Goal: Task Accomplishment & Management: Complete application form

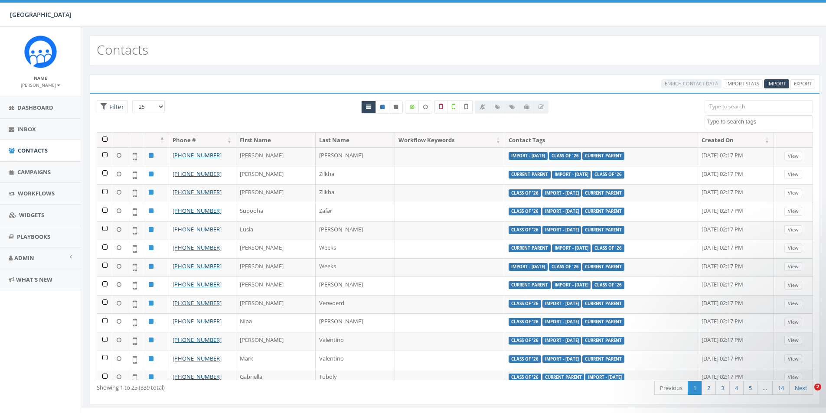
select select
click at [578, 36] on div "Contacts" at bounding box center [455, 51] width 731 height 30
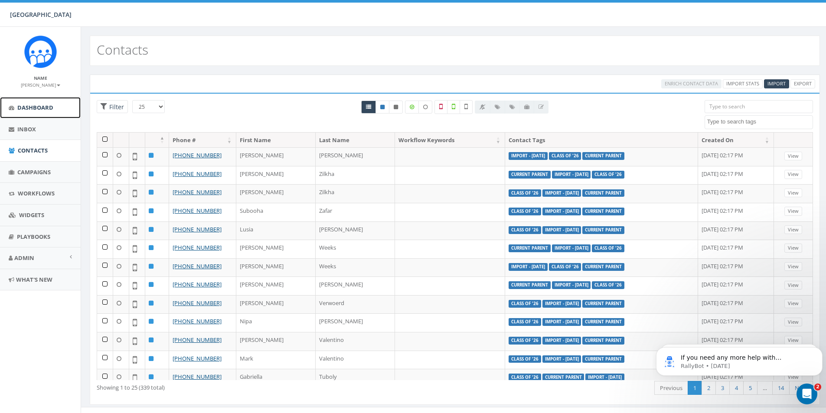
click at [34, 112] on link "Dashboard" at bounding box center [40, 107] width 81 height 21
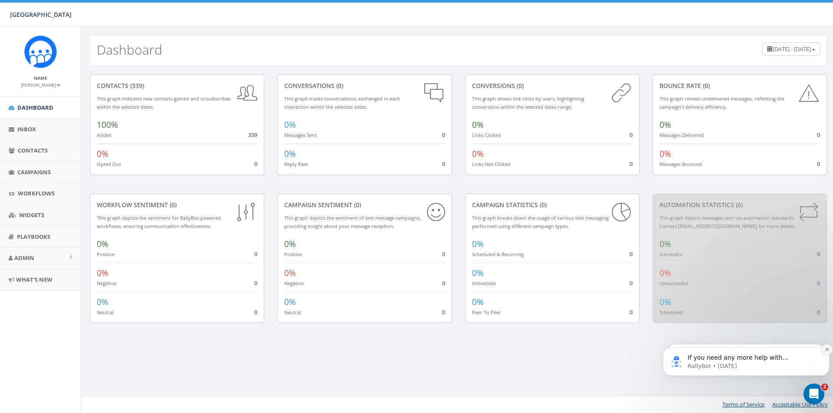
click at [826, 348] on icon "Dismiss notification" at bounding box center [827, 349] width 5 height 5
click at [827, 351] on icon "Dismiss notification" at bounding box center [827, 349] width 5 height 5
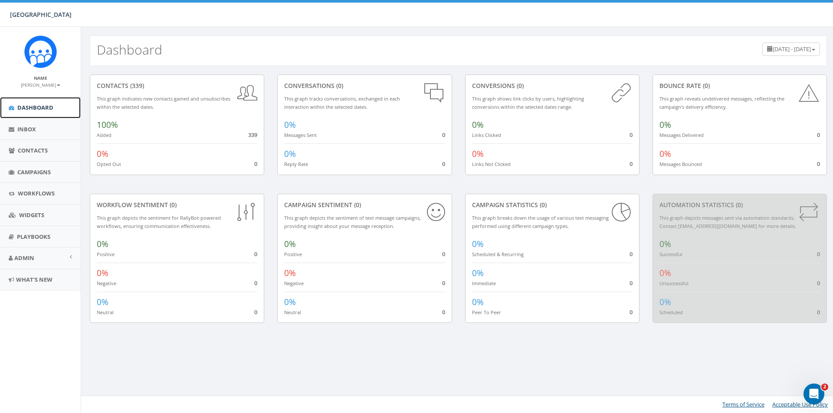
click at [36, 105] on span "Dashboard" at bounding box center [35, 108] width 36 height 8
click at [781, 51] on span "[DATE] - [DATE]" at bounding box center [792, 49] width 38 height 8
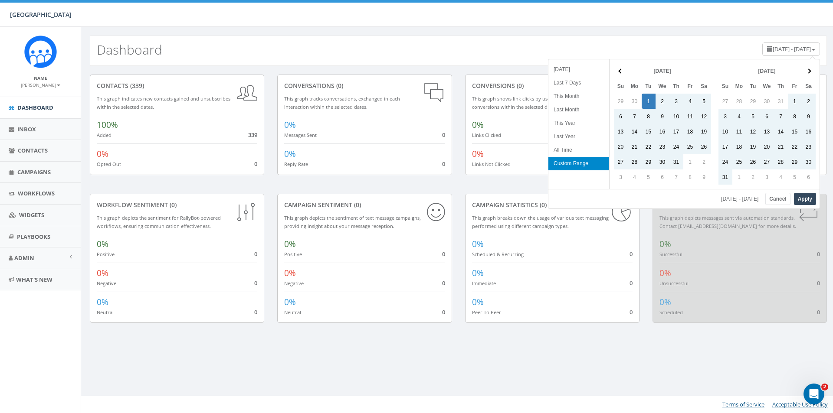
click at [781, 51] on span "[DATE] - [DATE]" at bounding box center [792, 49] width 38 height 8
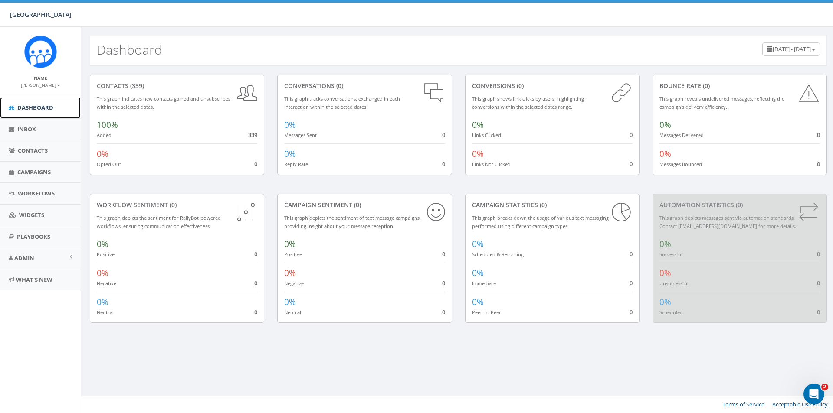
click at [18, 105] on span "Dashboard" at bounding box center [35, 108] width 36 height 8
click at [38, 241] on link "Playbooks" at bounding box center [40, 236] width 81 height 21
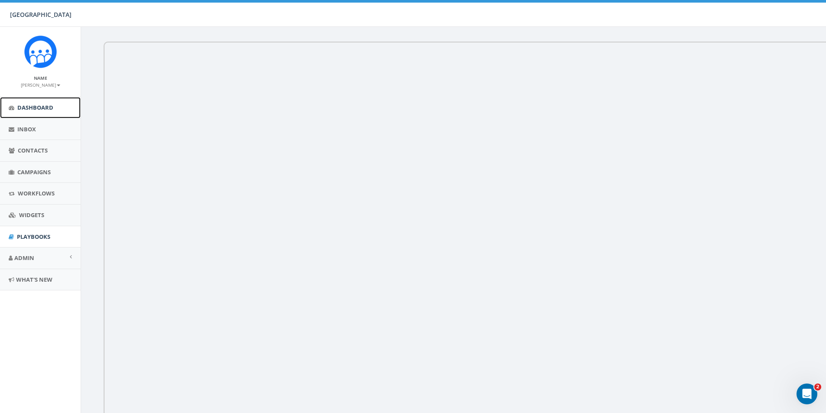
click at [26, 105] on span "Dashboard" at bounding box center [35, 108] width 36 height 8
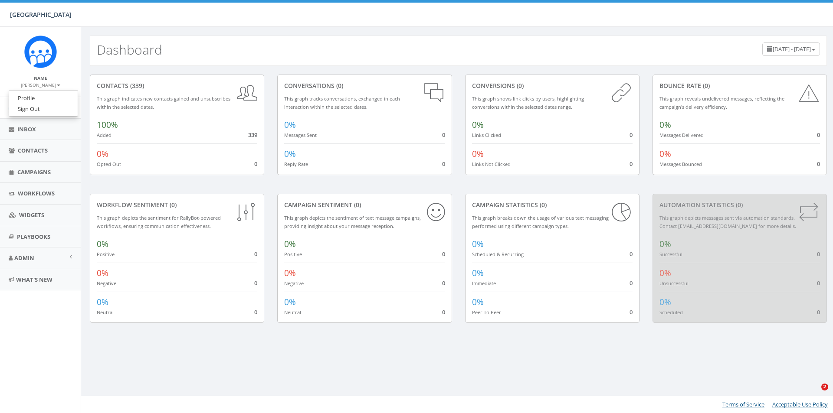
click at [57, 85] on b at bounding box center [58, 86] width 3 height 2
click at [31, 175] on span "Campaigns" at bounding box center [33, 172] width 33 height 8
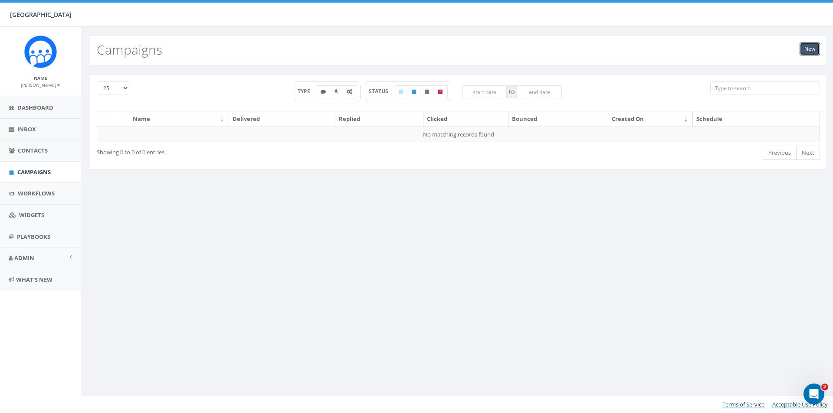
click at [807, 51] on link "New" at bounding box center [810, 49] width 20 height 13
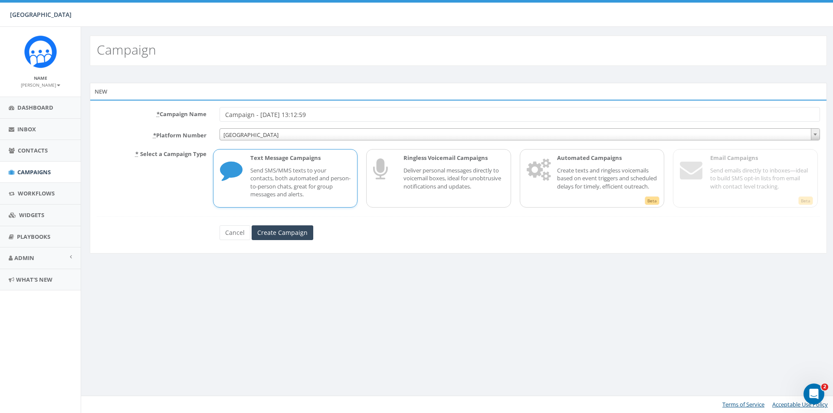
click at [325, 115] on input "Campaign - [DATE] 13:12:59" at bounding box center [520, 114] width 600 height 15
type input "G"
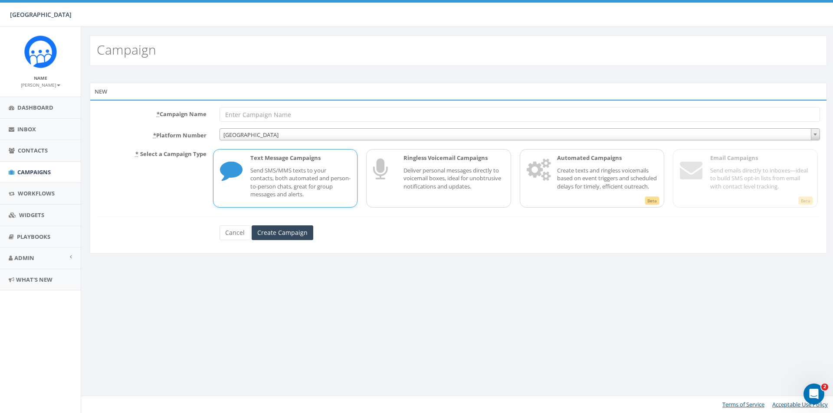
type input "B"
type input "Birthday Bash Day of Giving TEST"
click at [293, 236] on input "Create Campaign" at bounding box center [283, 233] width 62 height 15
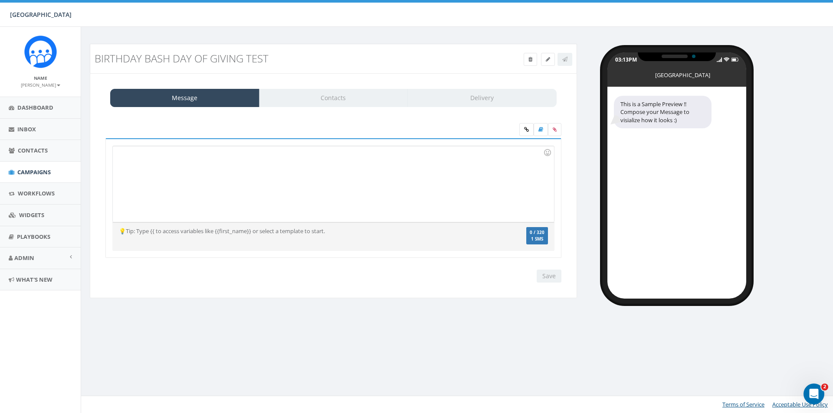
click at [358, 167] on div at bounding box center [333, 184] width 441 height 76
click at [333, 102] on div "Message Contacts Delivery" at bounding box center [333, 98] width 446 height 18
click at [274, 164] on div at bounding box center [333, 184] width 441 height 76
click at [309, 161] on div at bounding box center [333, 184] width 441 height 76
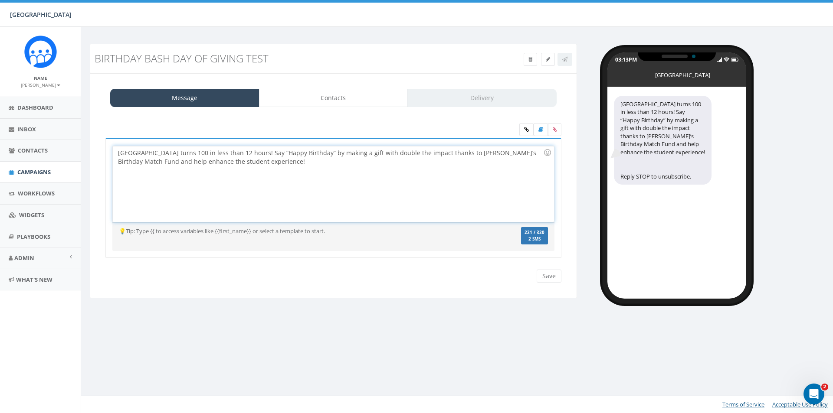
click at [213, 181] on div "[GEOGRAPHIC_DATA] turns 100 in less than 12 hours! Say “Happy Birthday” by maki…" at bounding box center [333, 184] width 441 height 76
click at [286, 171] on div "[GEOGRAPHIC_DATA] turns 100 in less than 12 hours! Say “Happy Birthday” by maki…" at bounding box center [333, 184] width 441 height 76
click at [524, 131] on icon at bounding box center [526, 129] width 5 height 5
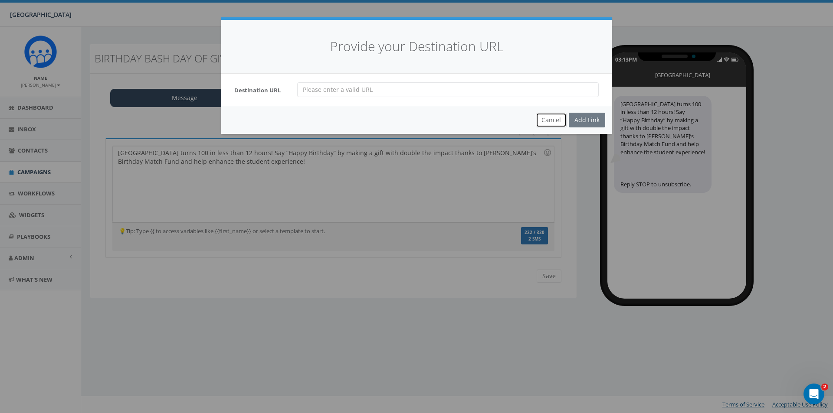
click at [547, 121] on button "Cancel" at bounding box center [551, 120] width 31 height 15
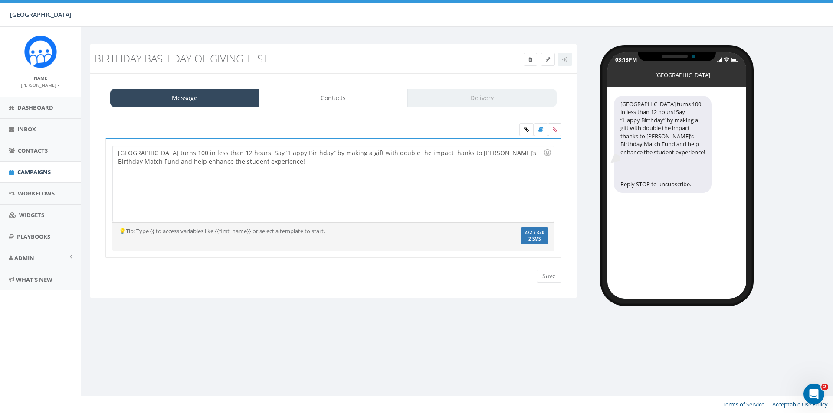
click at [553, 129] on icon at bounding box center [555, 129] width 4 height 5
click at [0, 0] on input "file" at bounding box center [0, 0] width 0 height 0
click at [554, 131] on icon at bounding box center [555, 129] width 4 height 5
click at [0, 0] on input "file" at bounding box center [0, 0] width 0 height 0
click at [525, 128] on icon at bounding box center [526, 129] width 5 height 5
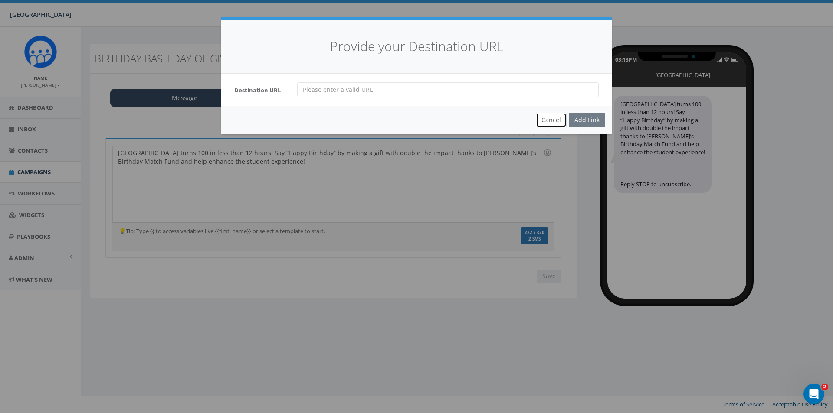
click at [547, 121] on button "Cancel" at bounding box center [551, 120] width 31 height 15
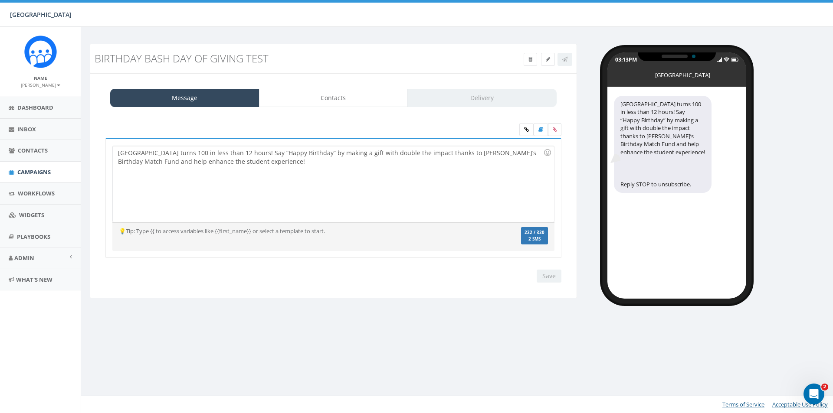
click at [553, 130] on icon at bounding box center [555, 129] width 4 height 5
click at [0, 0] on input "file" at bounding box center [0, 0] width 0 height 0
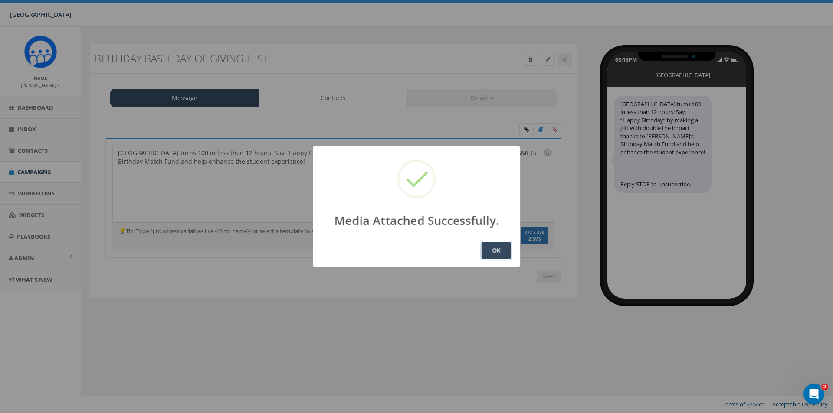
click at [494, 250] on button "OK" at bounding box center [496, 250] width 29 height 17
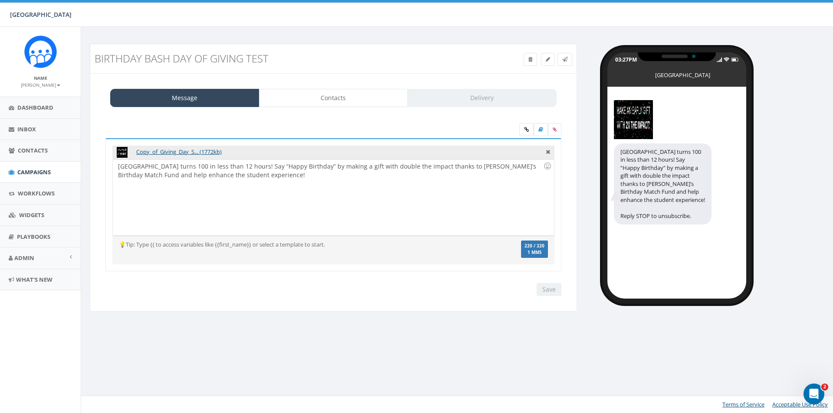
drag, startPoint x: 430, startPoint y: 152, endPoint x: 425, endPoint y: 170, distance: 18.1
click at [425, 170] on div "Copy_of_Giving_Day_S... (1772kb) [GEOGRAPHIC_DATA] turns 100 in less than 12 ho…" at bounding box center [333, 205] width 456 height 134
drag, startPoint x: 251, startPoint y: 177, endPoint x: 134, endPoint y: 180, distance: 117.6
click at [134, 180] on div "Solebury School turns 100 in less than 12 hours! Say “Happy Birthday” by making…" at bounding box center [333, 198] width 441 height 76
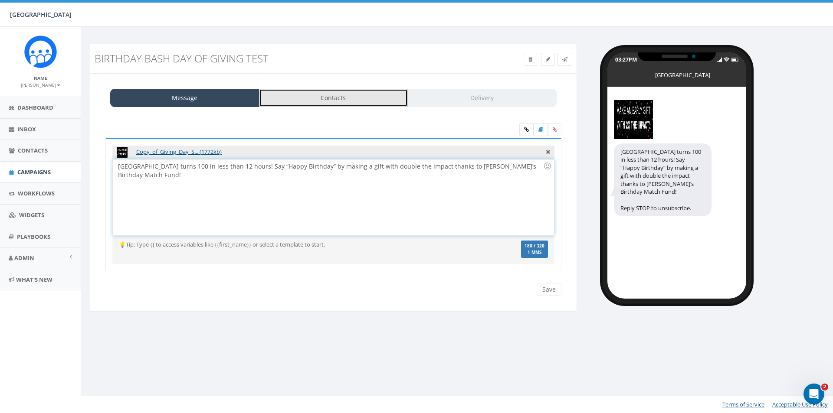
click at [333, 103] on link "Contacts" at bounding box center [333, 98] width 149 height 18
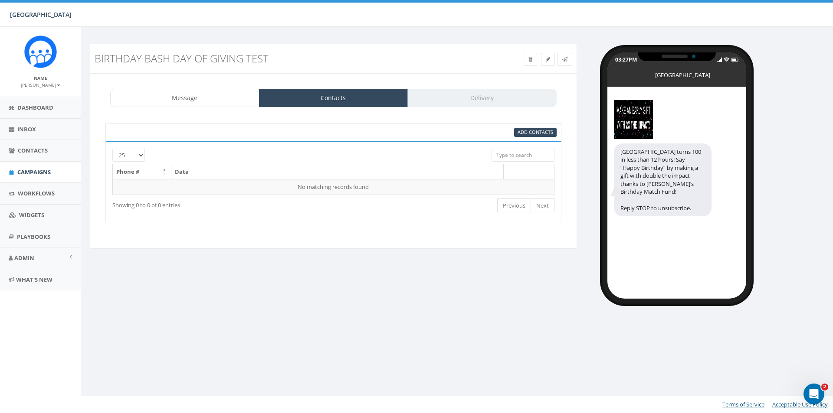
click at [518, 154] on input "search" at bounding box center [523, 155] width 63 height 13
type input "m"
click at [21, 154] on span "Contacts" at bounding box center [33, 151] width 30 height 8
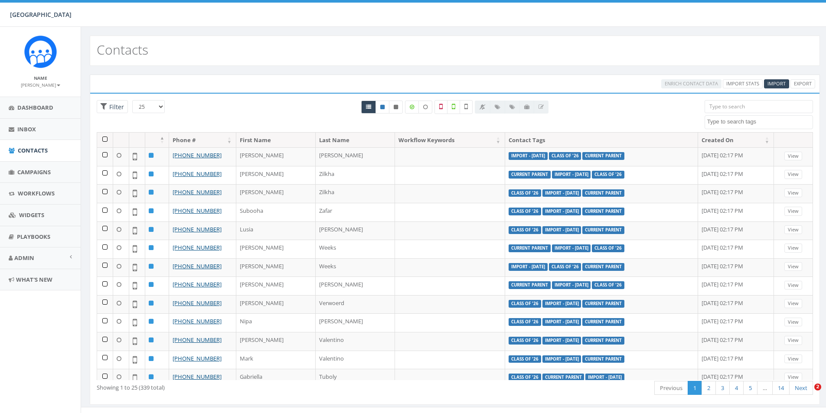
select select
click at [778, 82] on span "Import" at bounding box center [777, 83] width 18 height 7
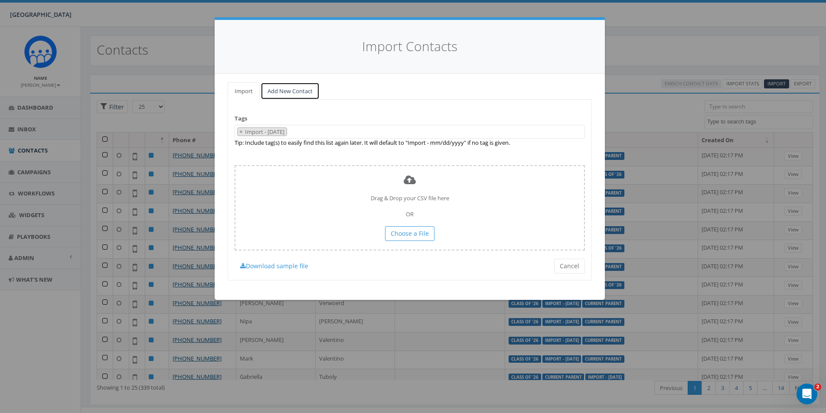
click at [278, 92] on link "Add New Contact" at bounding box center [290, 91] width 59 height 18
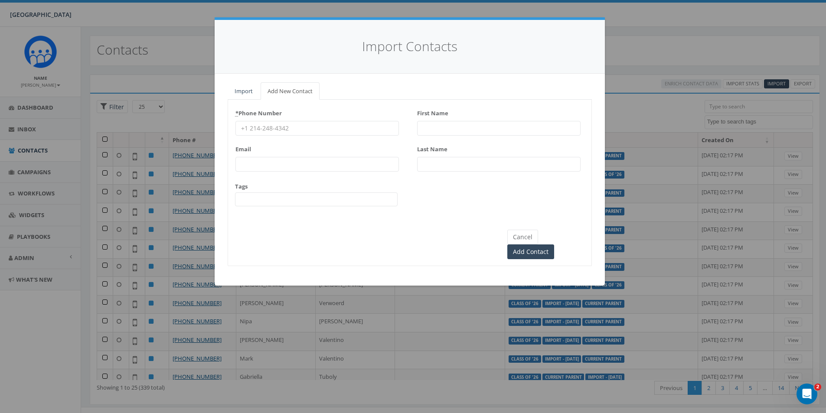
click at [304, 127] on input "* Phone Number" at bounding box center [318, 128] width 164 height 15
type input "2672296828"
click at [310, 167] on input "Email" at bounding box center [318, 164] width 164 height 15
type input "mike.marshall219@gmail.com"
type input "[PERSON_NAME]"
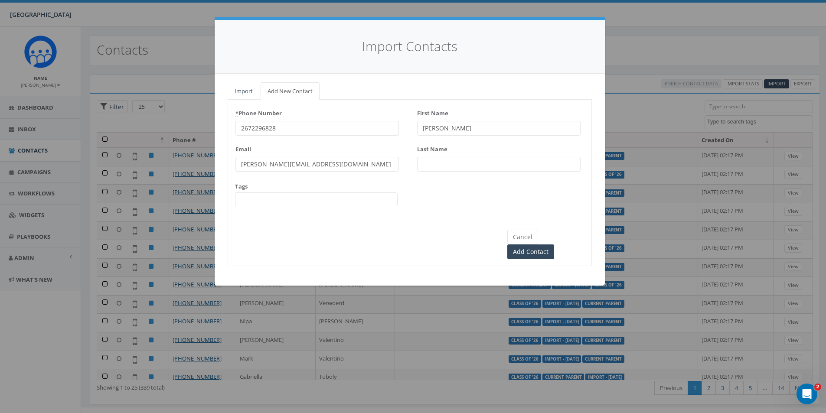
type input "Marshall"
click at [472, 209] on div "* Phone Number 2672296828 Email mike.marshall219@gmail.com Tags All Options Cla…" at bounding box center [410, 160] width 364 height 108
click at [554, 245] on input "Add Contact" at bounding box center [531, 252] width 47 height 15
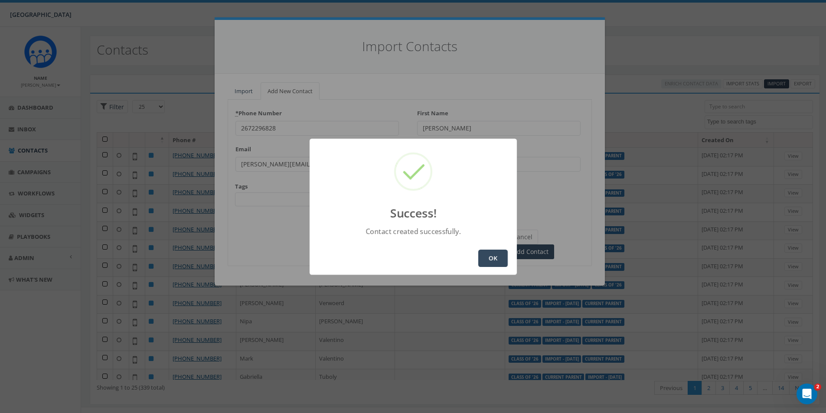
click at [493, 263] on button "OK" at bounding box center [492, 258] width 29 height 17
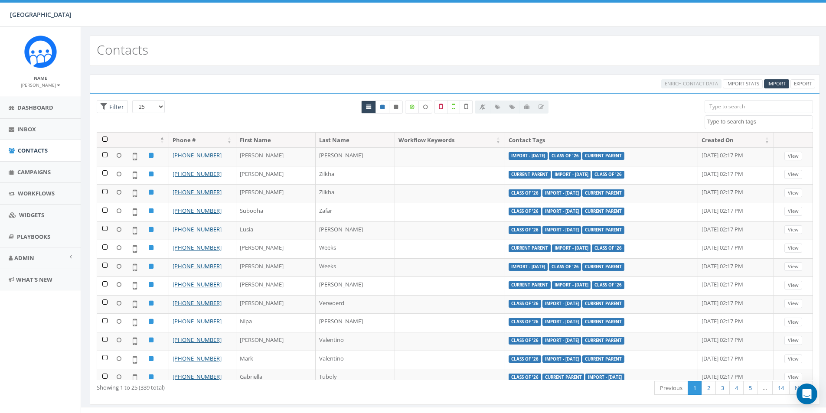
select select
click at [29, 173] on span "Campaigns" at bounding box center [33, 172] width 33 height 8
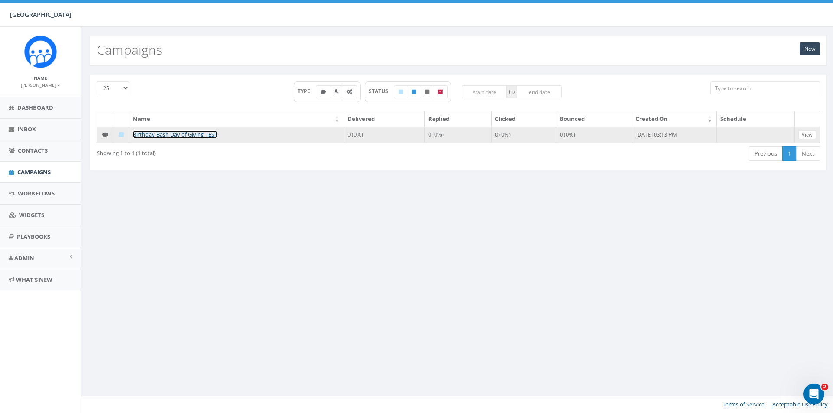
click at [184, 137] on link "Birthday Bash Day of Giving TEST" at bounding box center [175, 135] width 85 height 8
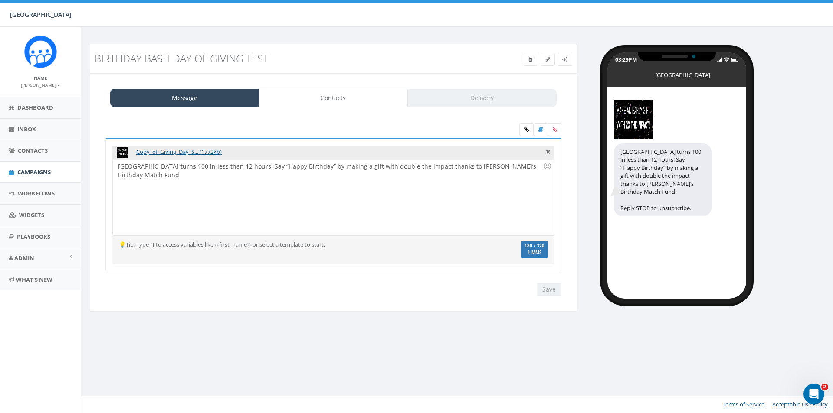
click at [225, 174] on div "Solebury School turns 100 in less than 12 hours! Say “Happy Birthday” by making…" at bounding box center [333, 198] width 441 height 76
drag, startPoint x: 255, startPoint y: 169, endPoint x: 562, endPoint y: 130, distance: 310.0
click at [427, 170] on div "Solebury School turns 100 in less than 12 hours! Say “Happy Birthday” by making…" at bounding box center [333, 198] width 441 height 76
click at [528, 131] on icon at bounding box center [526, 129] width 5 height 5
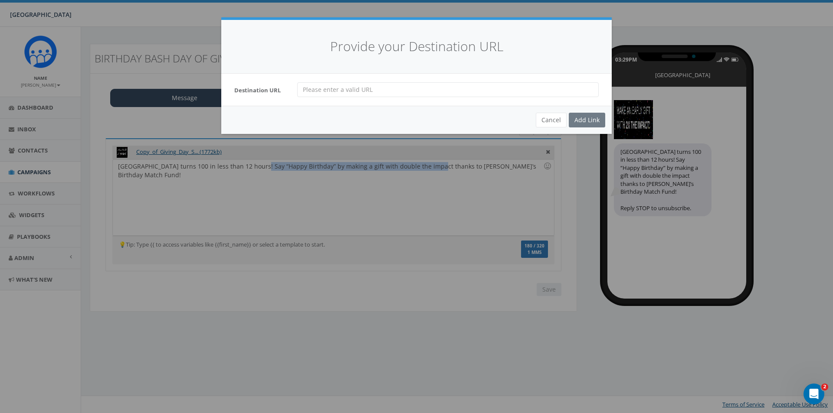
click at [360, 91] on input "url" at bounding box center [448, 89] width 302 height 15
drag, startPoint x: 360, startPoint y: 91, endPoint x: 364, endPoint y: 88, distance: 4.9
click at [360, 90] on input "url" at bounding box center [448, 89] width 302 height 15
paste input "https://give.solebury.org/campaign/708791/donate"
type input "https://give.solebury.org/campaign/708791/donate"
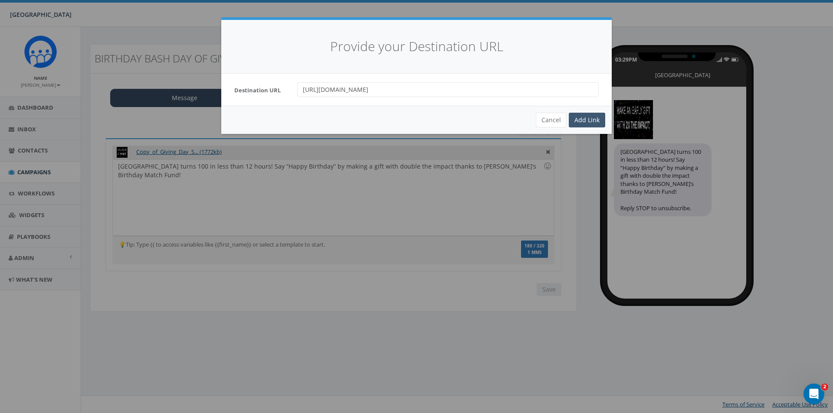
click at [577, 123] on div "Add Link" at bounding box center [587, 120] width 36 height 15
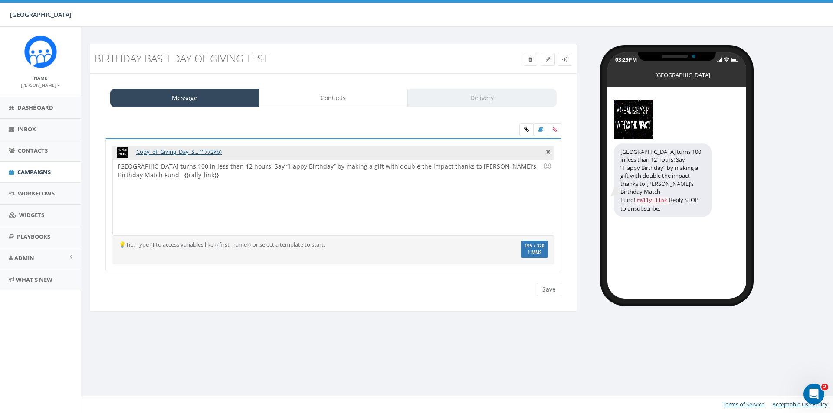
click at [641, 197] on code "rally_link" at bounding box center [652, 201] width 34 height 8
click at [524, 129] on icon at bounding box center [526, 129] width 5 height 5
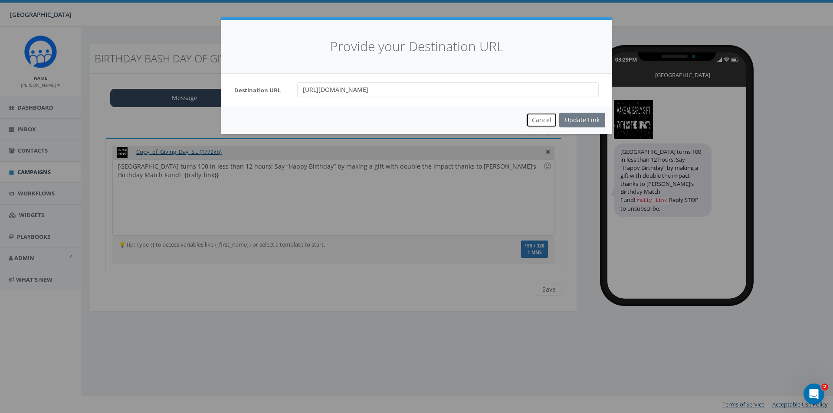
click at [541, 119] on button "Cancel" at bounding box center [541, 120] width 31 height 15
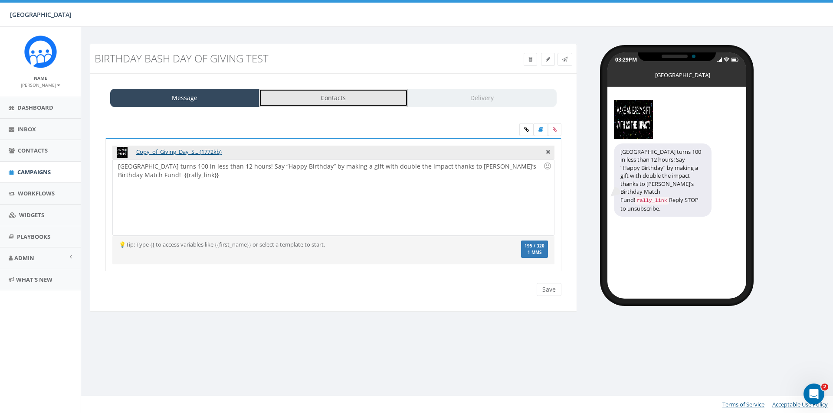
click at [327, 99] on link "Contacts" at bounding box center [333, 98] width 149 height 18
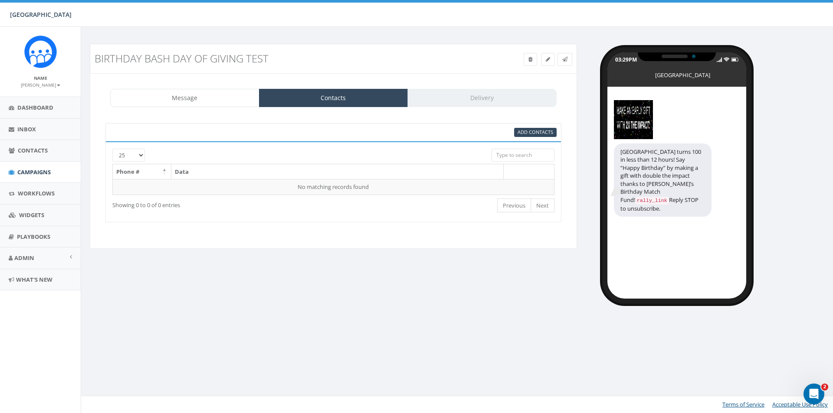
click at [528, 154] on input "search" at bounding box center [523, 155] width 63 height 13
type input "Marshall"
click at [524, 133] on span "Add Contacts" at bounding box center [536, 132] width 36 height 7
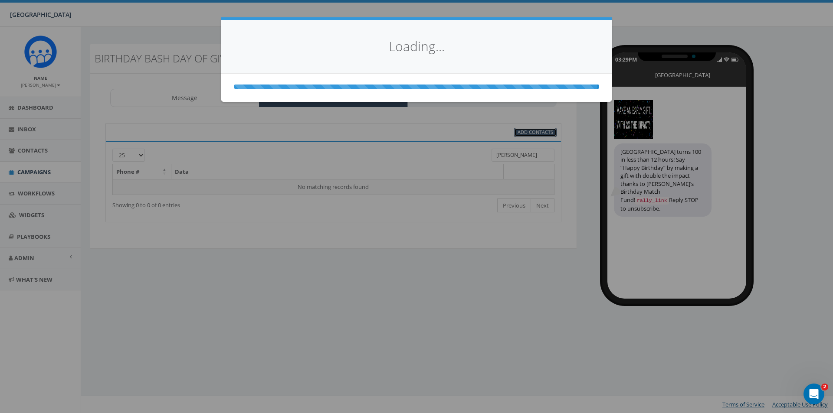
select select
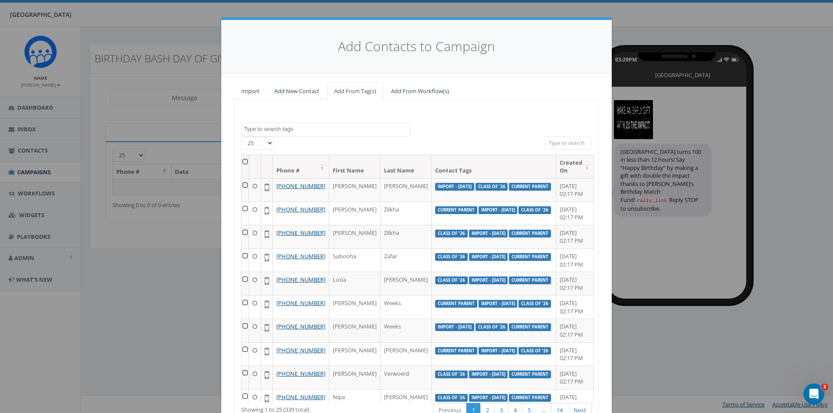
click at [324, 131] on textarea "Search" at bounding box center [327, 129] width 166 height 8
type textarea "Marshall"
select select "Marshall"
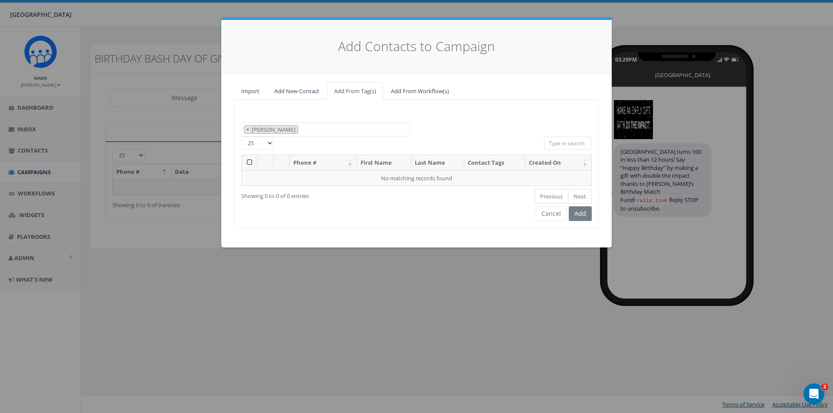
click at [300, 131] on textarea "Search" at bounding box center [302, 130] width 4 height 8
click at [300, 130] on textarea "Search" at bounding box center [302, 130] width 4 height 8
type textarea "Marshal"
select select
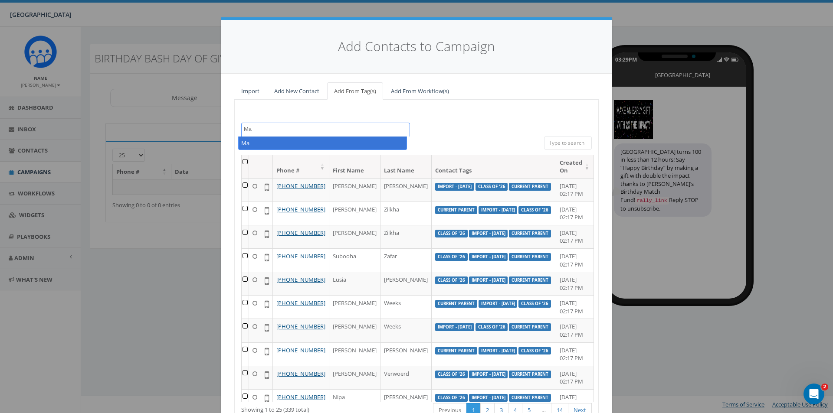
type textarea "M"
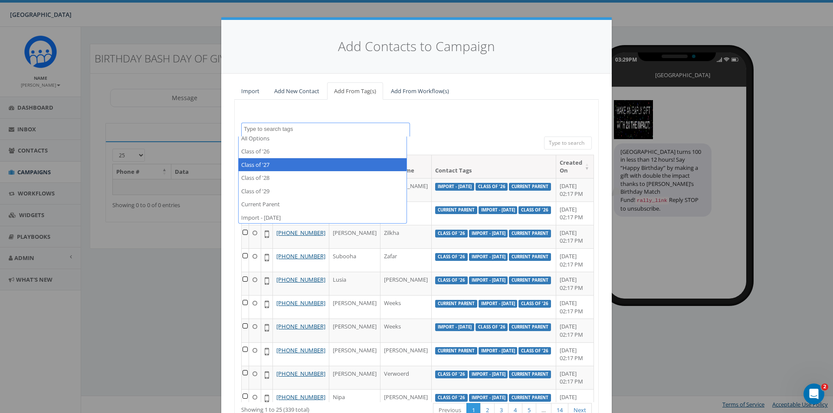
scroll to position [6, 0]
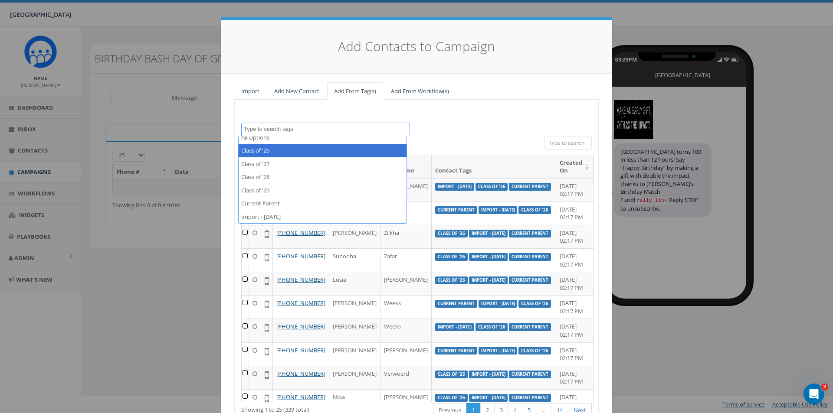
click at [460, 132] on div "All Options Class of '26 Class of '27 Class of '28 Class of '29 Current Parent …" at bounding box center [417, 130] width 364 height 14
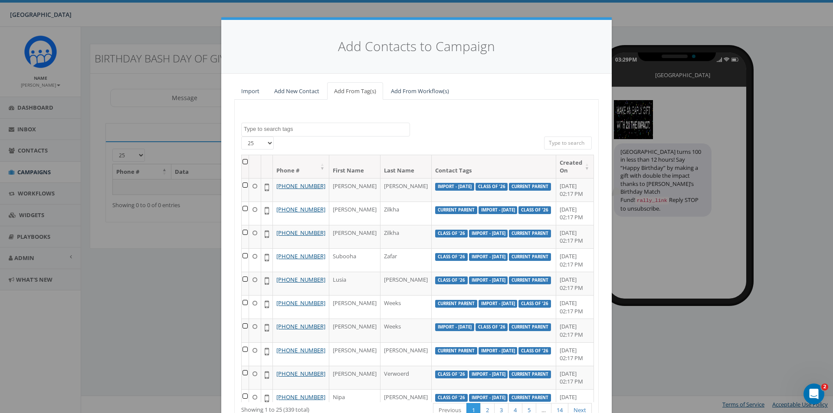
click at [385, 171] on th "Last Name" at bounding box center [405, 166] width 51 height 23
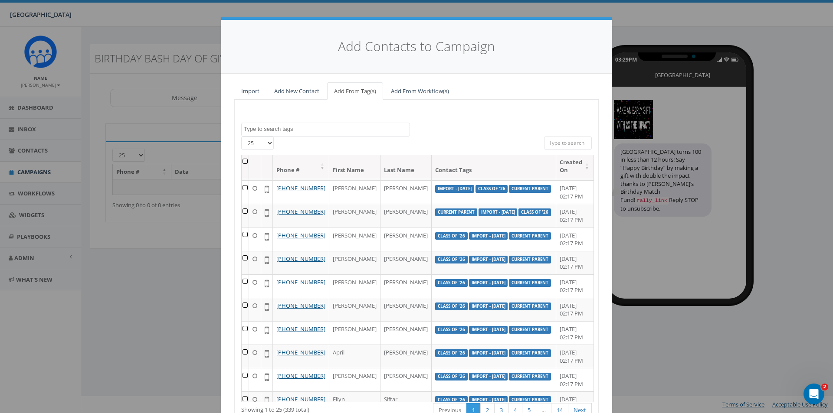
scroll to position [434, 0]
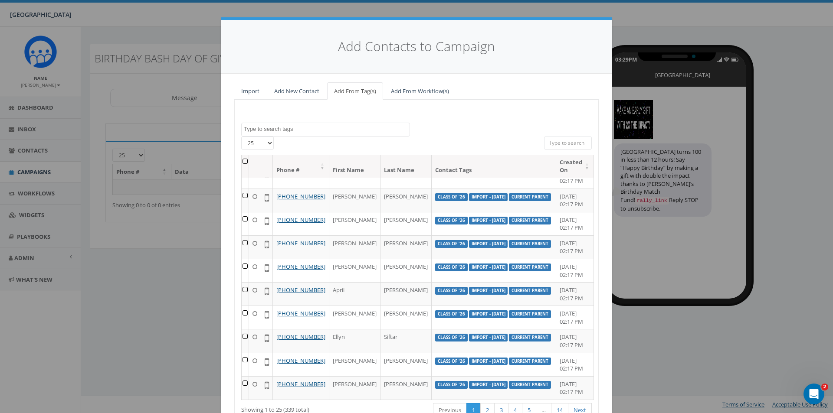
click at [555, 145] on input "search" at bounding box center [568, 143] width 48 height 13
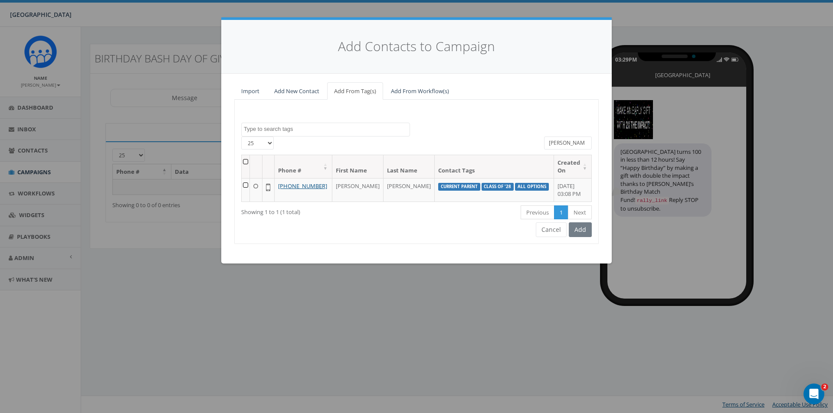
scroll to position [0, 0]
type input "Marshall"
click at [249, 187] on td at bounding box center [246, 189] width 8 height 23
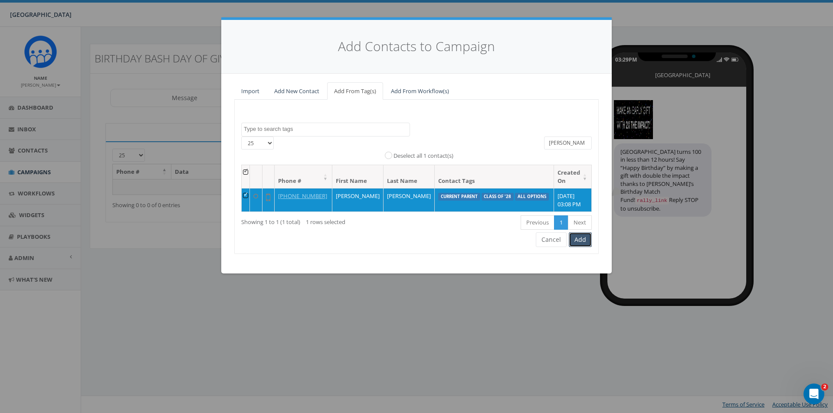
click at [583, 238] on button "Add" at bounding box center [580, 240] width 23 height 15
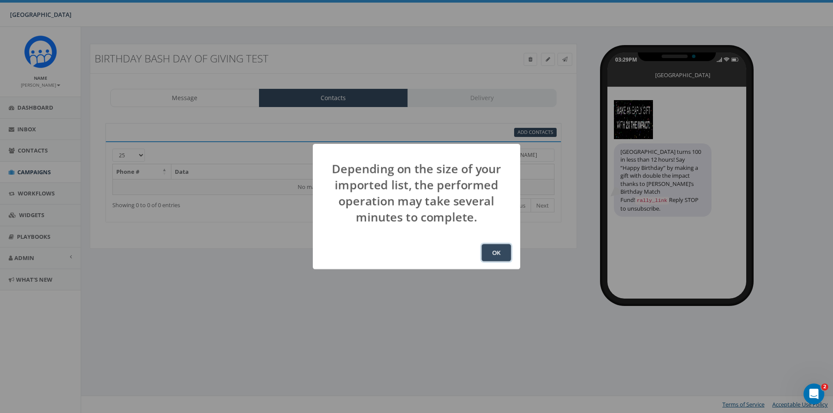
click at [491, 255] on button "OK" at bounding box center [496, 252] width 29 height 17
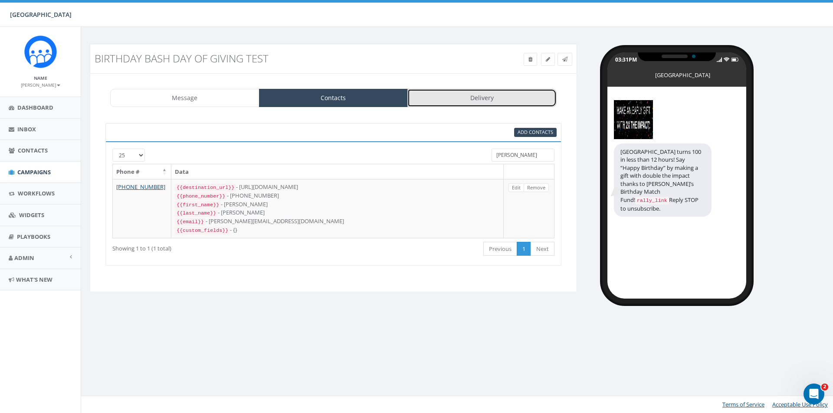
click at [480, 100] on link "Delivery" at bounding box center [481, 98] width 149 height 18
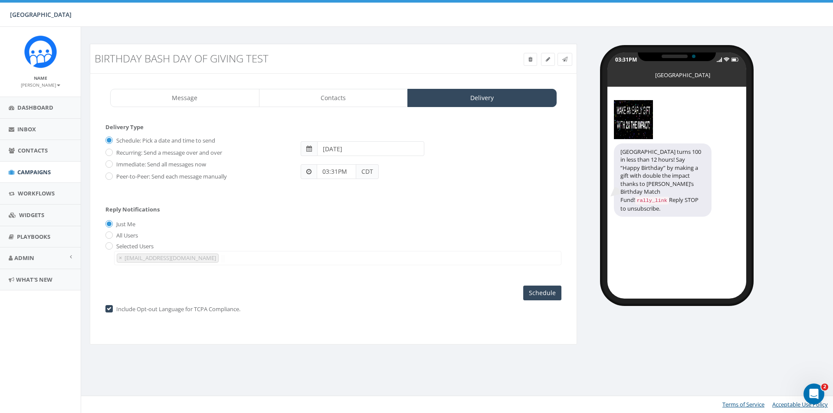
click at [114, 168] on label "Immediate: Send all messages now" at bounding box center [160, 165] width 92 height 9
click at [109, 168] on input "Immediate: Send all messages now" at bounding box center [108, 165] width 6 height 6
radio input "true"
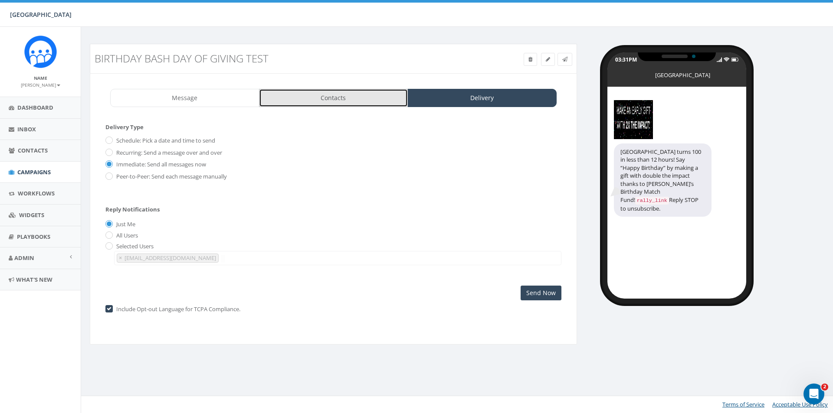
click at [357, 102] on link "Contacts" at bounding box center [333, 98] width 149 height 18
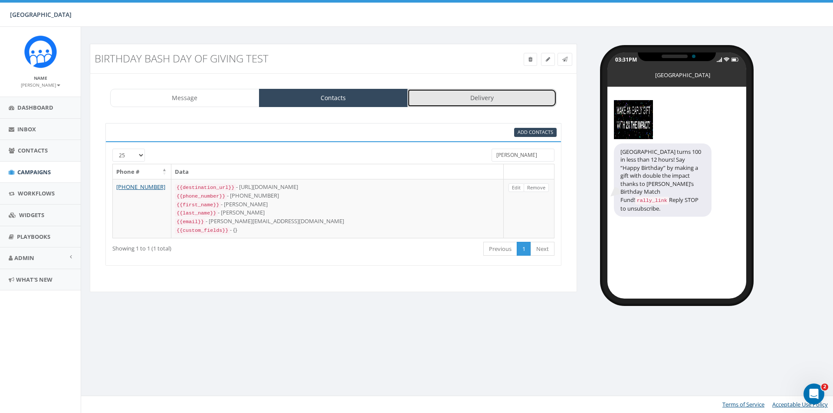
click at [444, 92] on link "Delivery" at bounding box center [481, 98] width 149 height 18
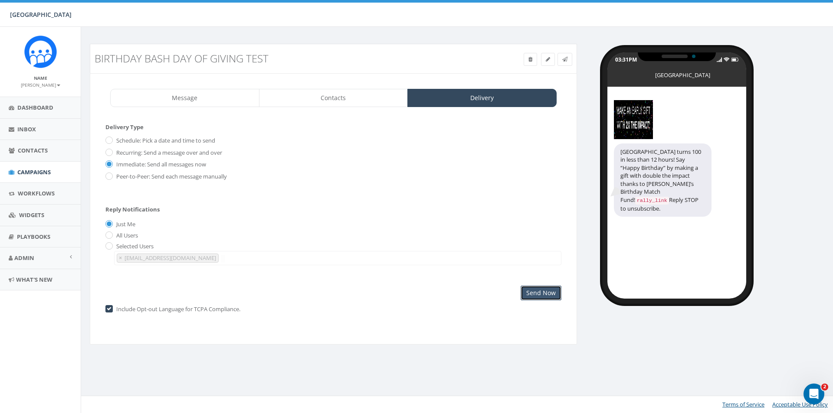
click at [548, 295] on input "Send Now" at bounding box center [541, 293] width 41 height 15
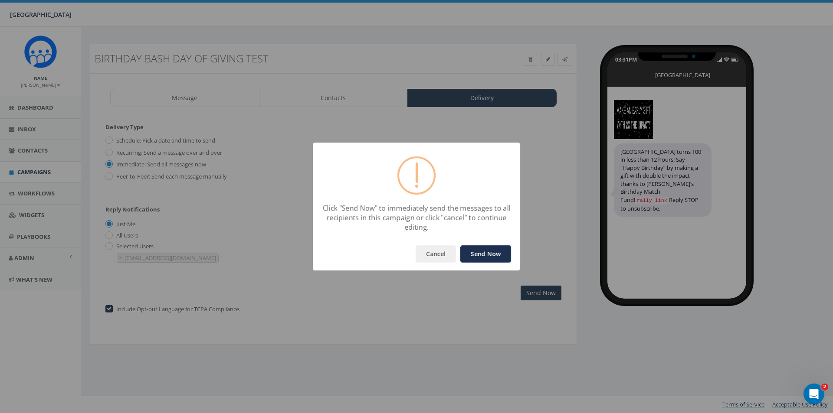
click at [479, 256] on button "Send Now" at bounding box center [485, 254] width 51 height 17
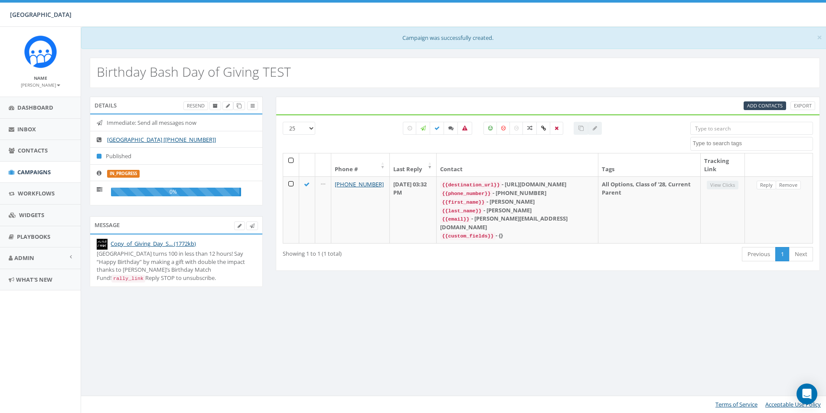
select select
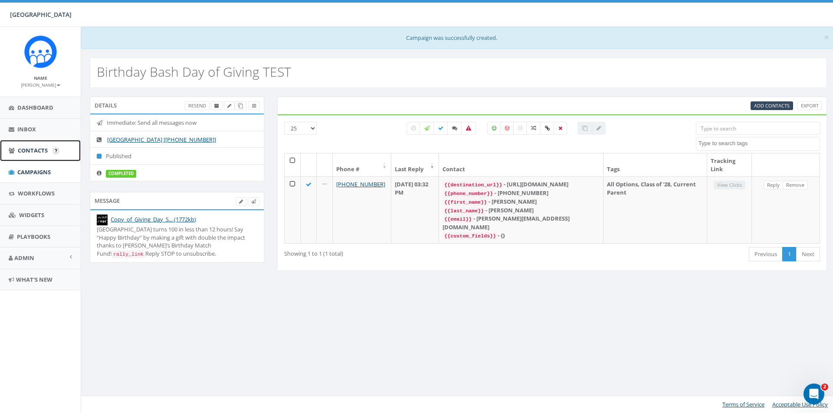
click at [29, 146] on link "Contacts" at bounding box center [40, 150] width 81 height 21
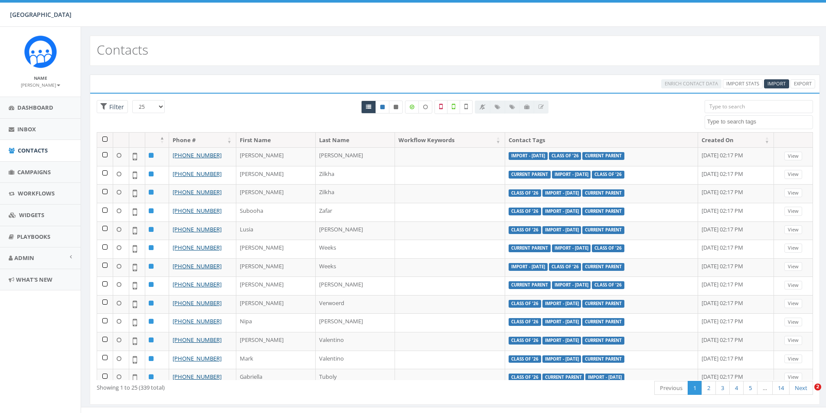
select select
click at [771, 84] on span "Import" at bounding box center [777, 83] width 18 height 7
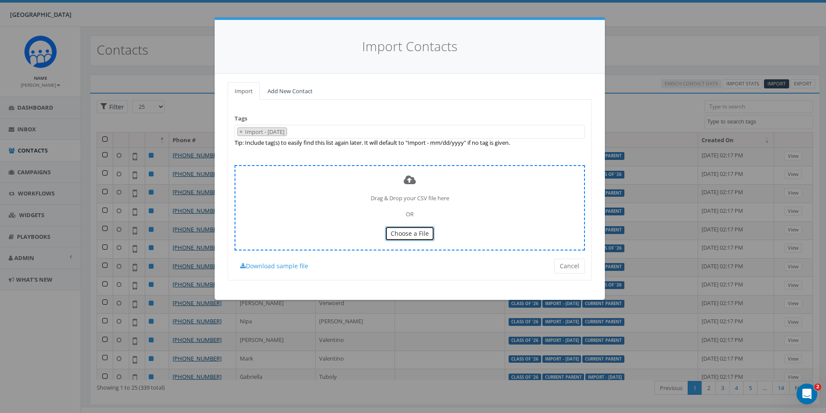
click at [403, 233] on span "Choose a File" at bounding box center [410, 233] width 38 height 8
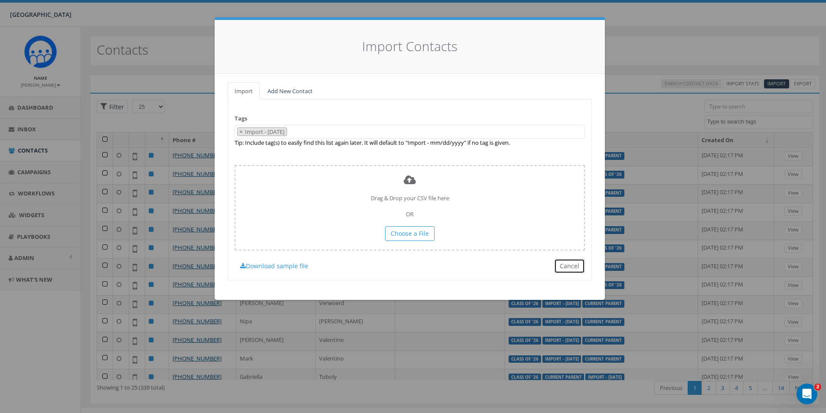
click at [569, 266] on button "Cancel" at bounding box center [569, 266] width 31 height 15
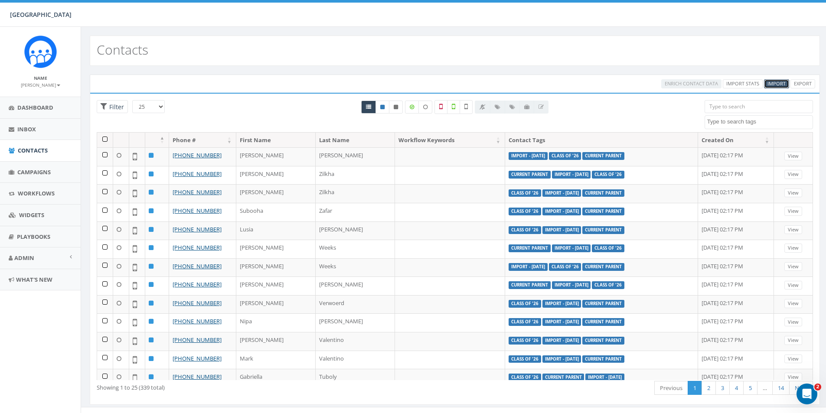
click at [768, 81] on link "Import" at bounding box center [776, 83] width 25 height 9
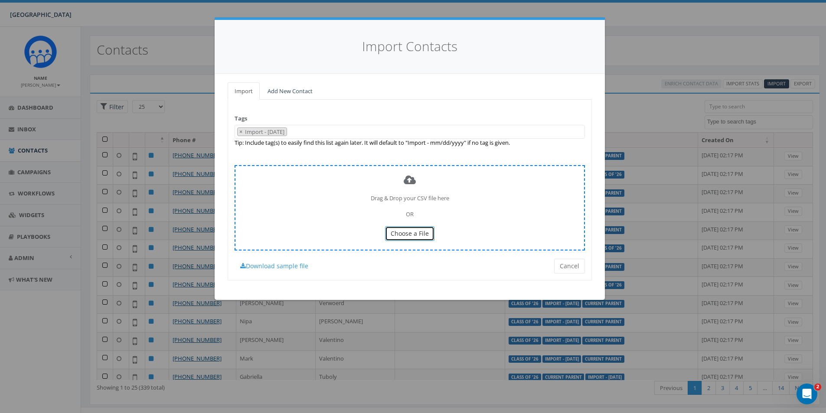
click at [398, 234] on span "Choose a File" at bounding box center [410, 233] width 38 height 8
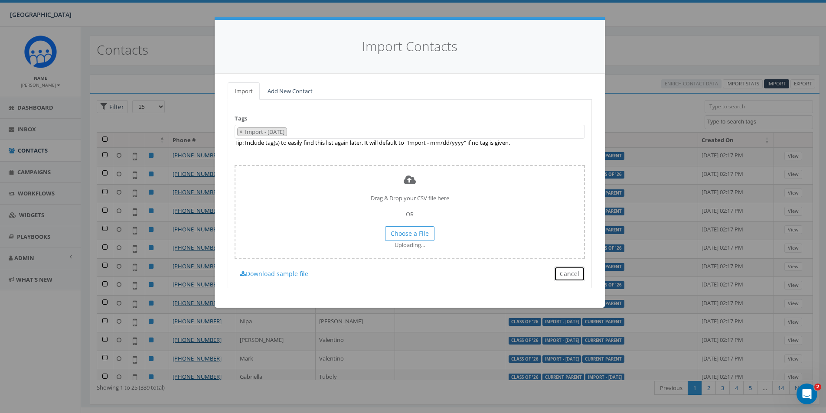
click at [572, 271] on button "Cancel" at bounding box center [569, 274] width 31 height 15
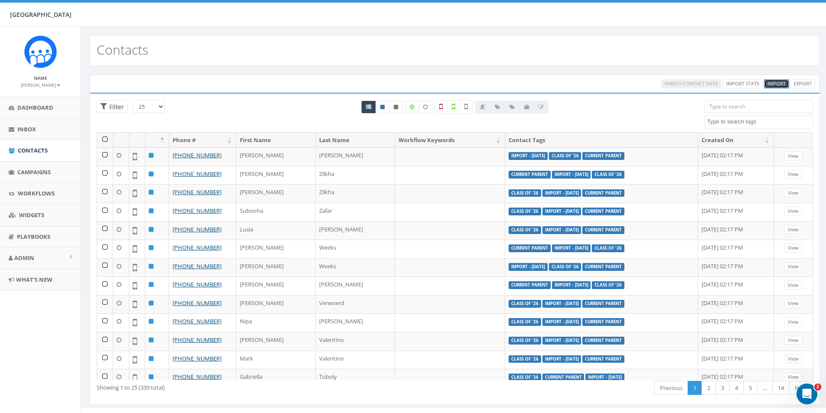
click at [774, 86] on span "Import" at bounding box center [777, 83] width 18 height 7
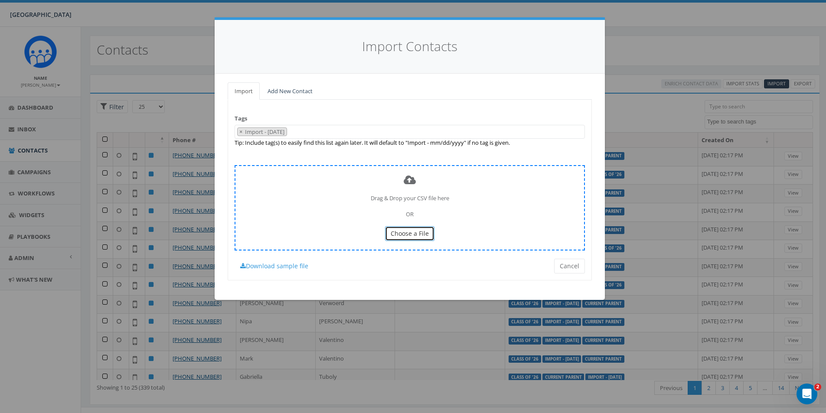
click at [392, 232] on span "Choose a File" at bounding box center [410, 233] width 38 height 8
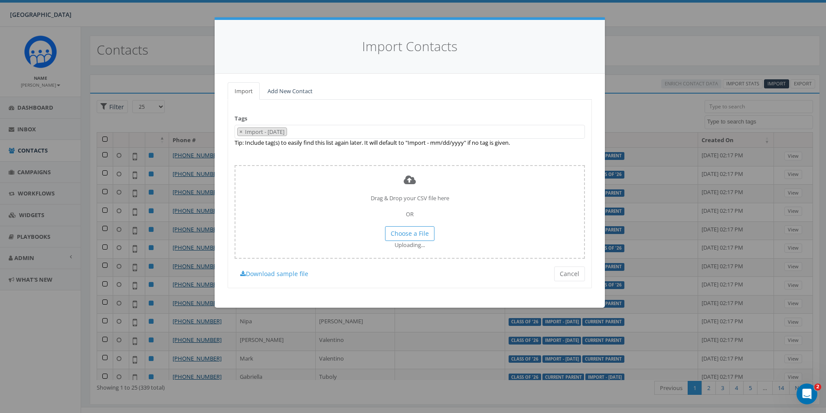
click at [316, 131] on span "× Import - 09/29/2025" at bounding box center [410, 132] width 351 height 14
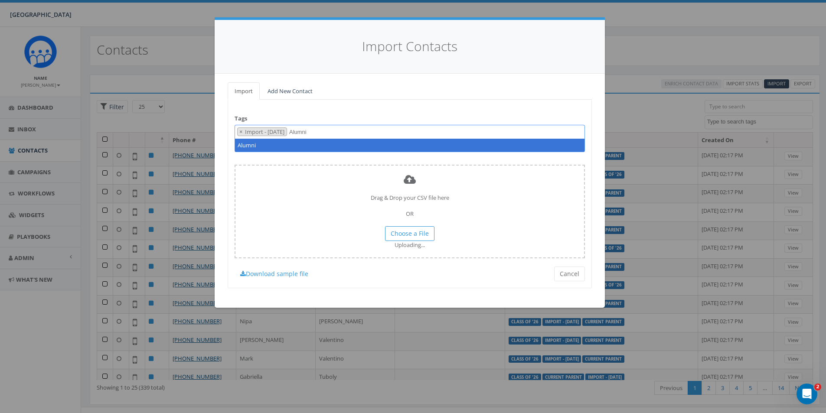
type textarea "Alumni"
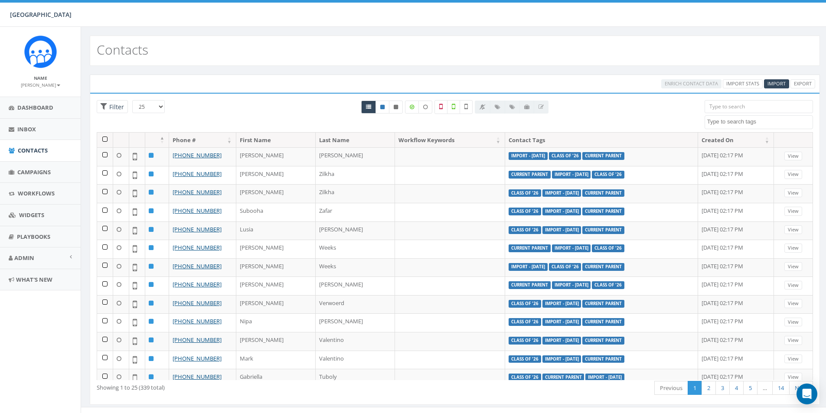
select select
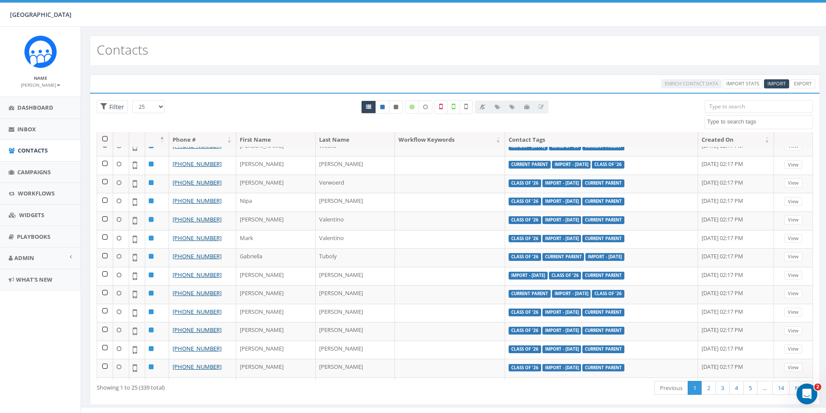
scroll to position [15, 0]
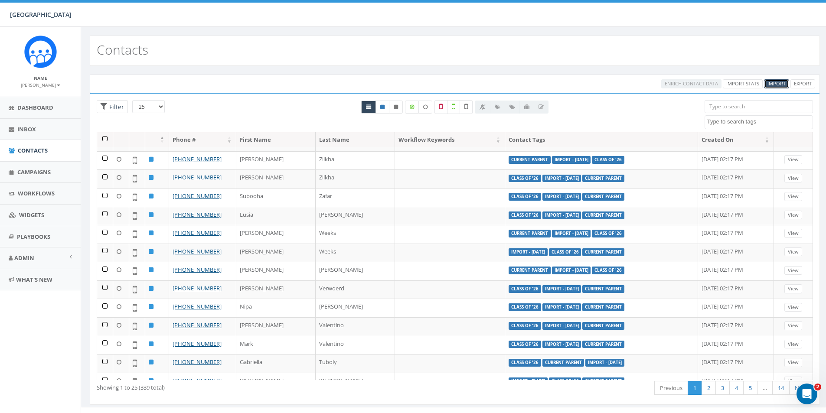
click at [770, 83] on span "Import" at bounding box center [777, 83] width 18 height 7
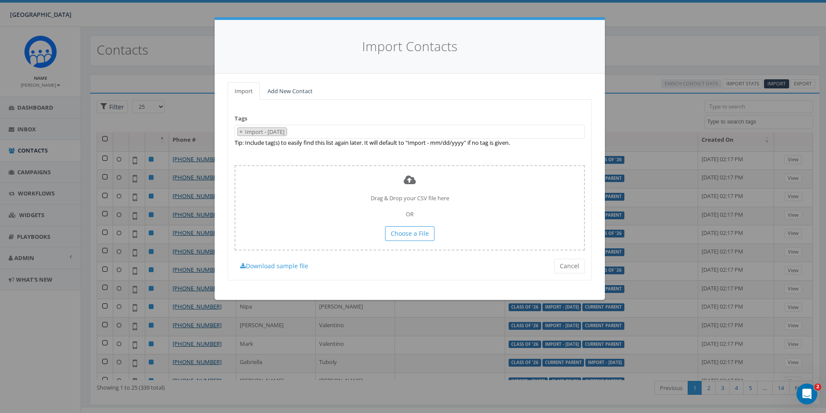
click at [346, 131] on span "× Import - 09/29/2025" at bounding box center [410, 132] width 351 height 14
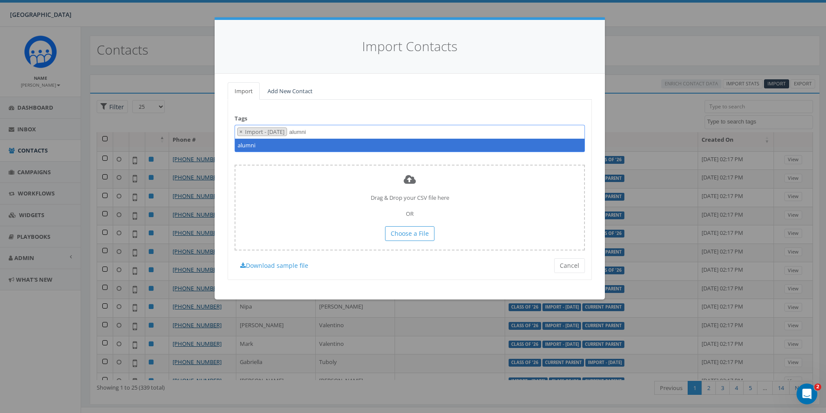
type textarea "alumni"
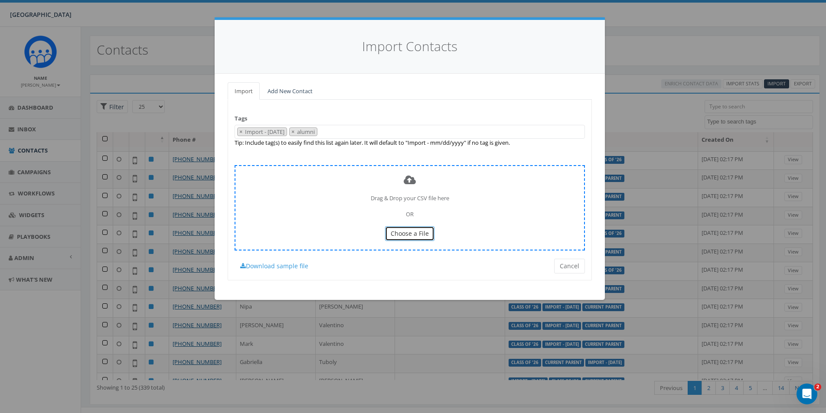
click at [423, 232] on span "Choose a File" at bounding box center [410, 233] width 38 height 8
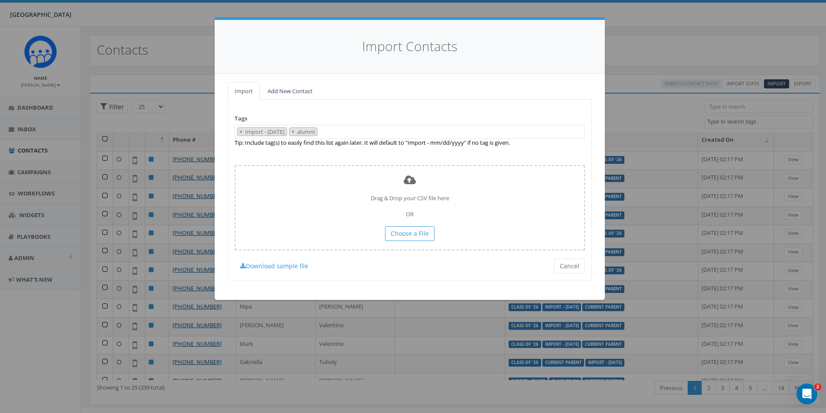
drag, startPoint x: 429, startPoint y: 269, endPoint x: 408, endPoint y: 266, distance: 20.6
click at [429, 269] on div "Tags Import - 09/29/2025 All Options Class of '26 Class of '27 Class of '28 Cla…" at bounding box center [410, 190] width 364 height 180
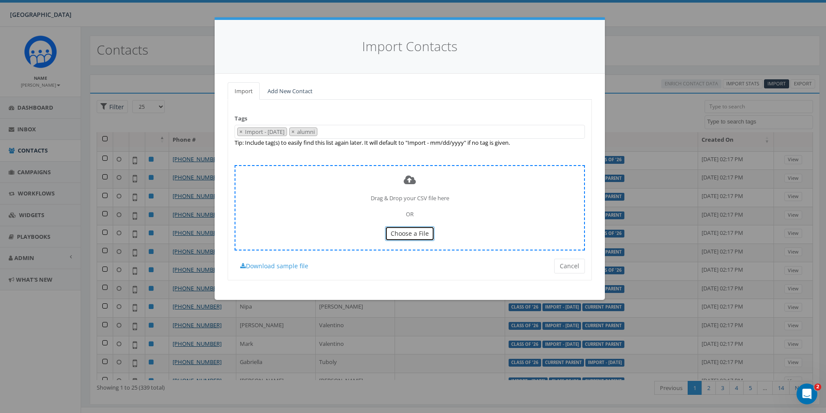
click at [425, 229] on span "Choose a File" at bounding box center [410, 233] width 38 height 8
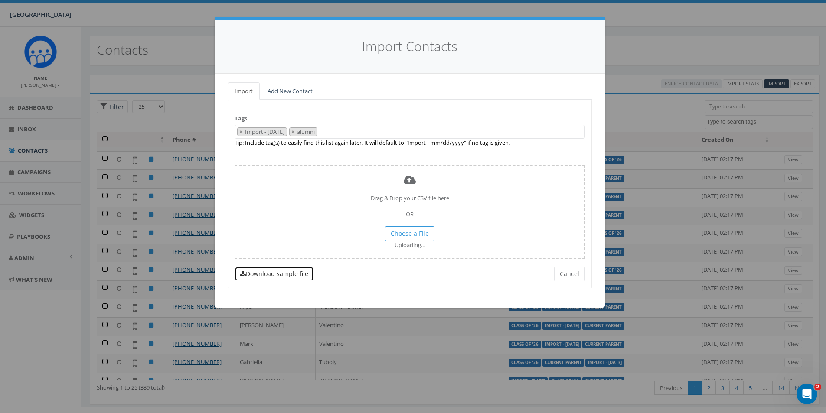
click at [282, 272] on link "Download sample file" at bounding box center [274, 274] width 79 height 15
click at [569, 271] on button "Cancel" at bounding box center [569, 274] width 31 height 15
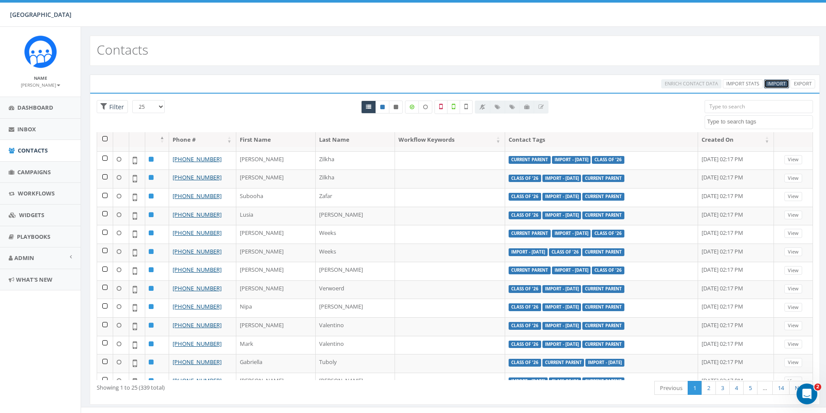
click at [769, 84] on span "Import" at bounding box center [777, 83] width 18 height 7
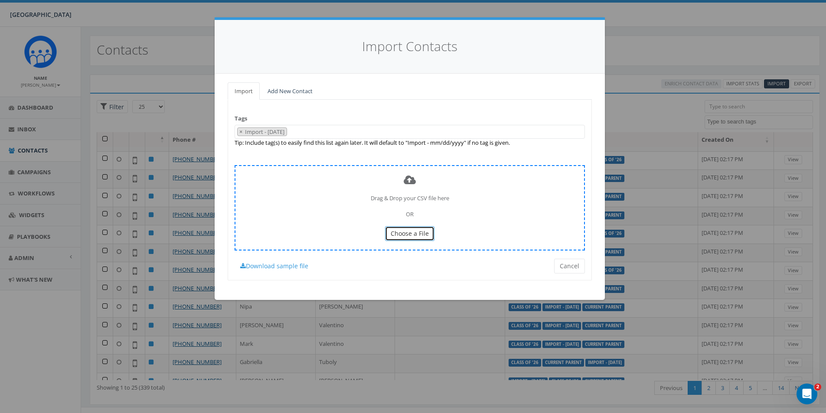
click at [410, 235] on span "Choose a File" at bounding box center [410, 233] width 38 height 8
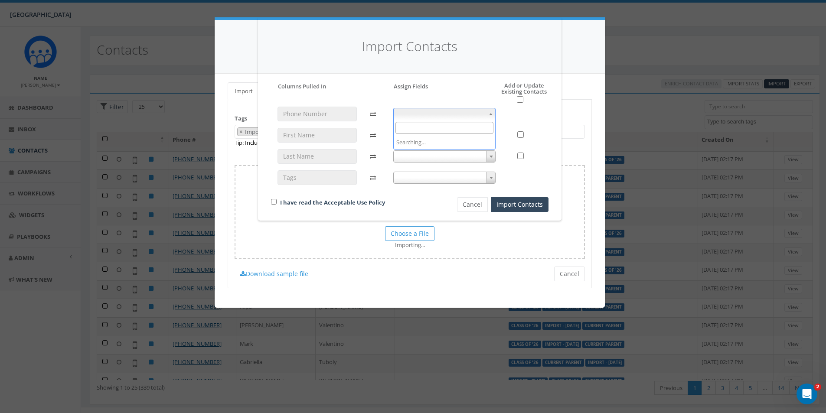
click at [488, 115] on span at bounding box center [491, 113] width 9 height 11
select select "phone_number"
click at [491, 136] on b at bounding box center [491, 135] width 3 height 2
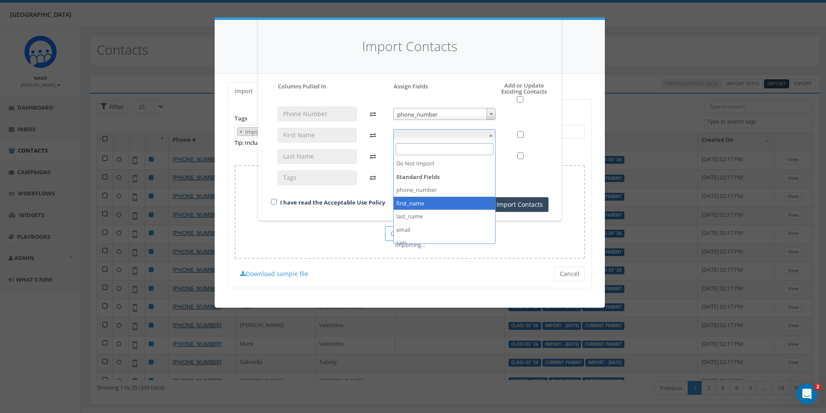
select select "first_name"
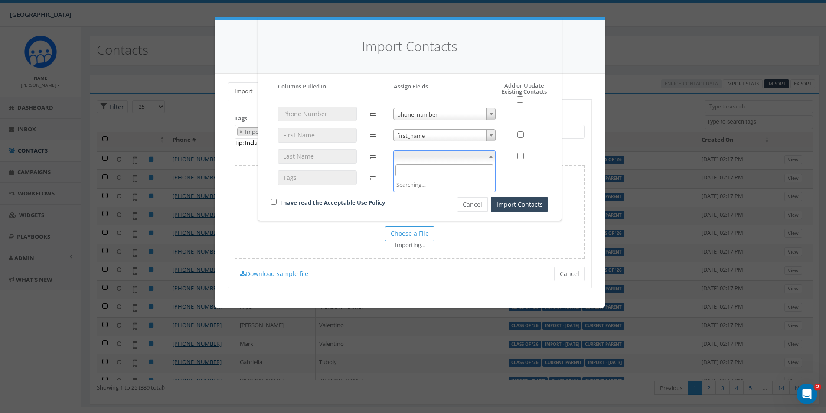
click at [490, 156] on b at bounding box center [490, 157] width 3 height 2
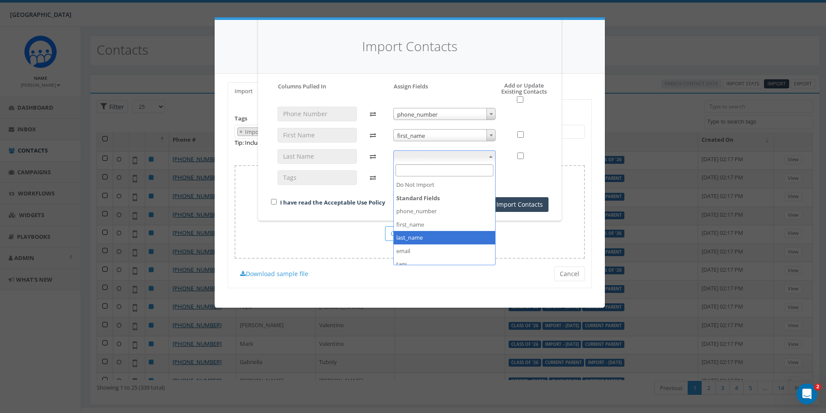
drag, startPoint x: 446, startPoint y: 236, endPoint x: 445, endPoint y: 222, distance: 13.5
select select "last_name"
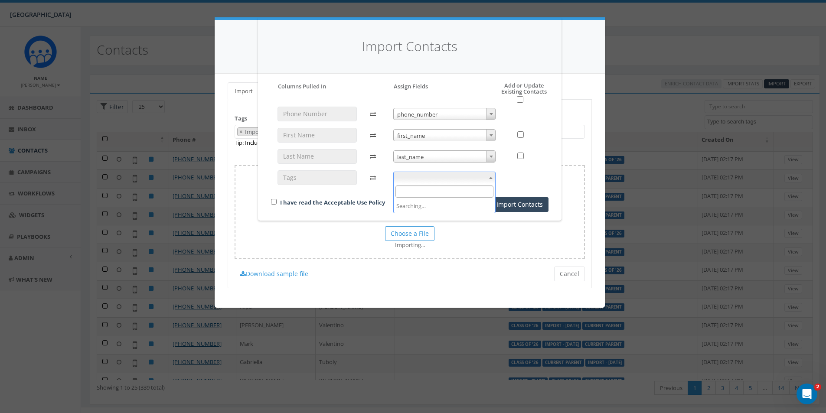
click at [485, 178] on span at bounding box center [444, 178] width 103 height 12
select select "tags"
click at [520, 202] on button "Import Contacts" at bounding box center [520, 204] width 58 height 15
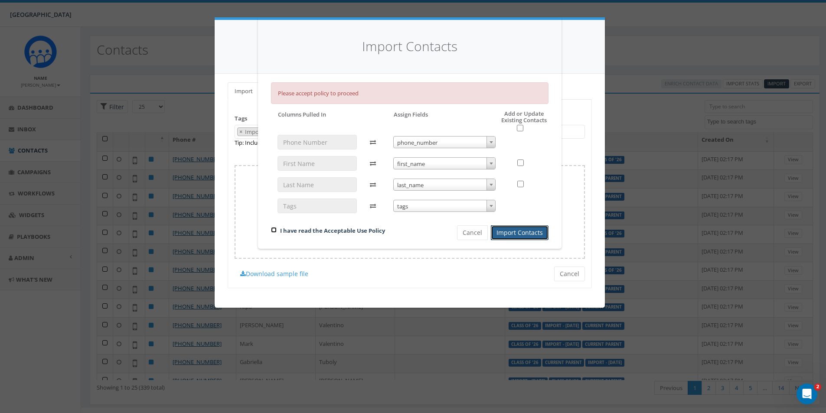
click at [275, 232] on input "checkbox" at bounding box center [274, 230] width 6 height 6
checkbox input "true"
click at [534, 236] on button "Import Contacts" at bounding box center [520, 233] width 58 height 15
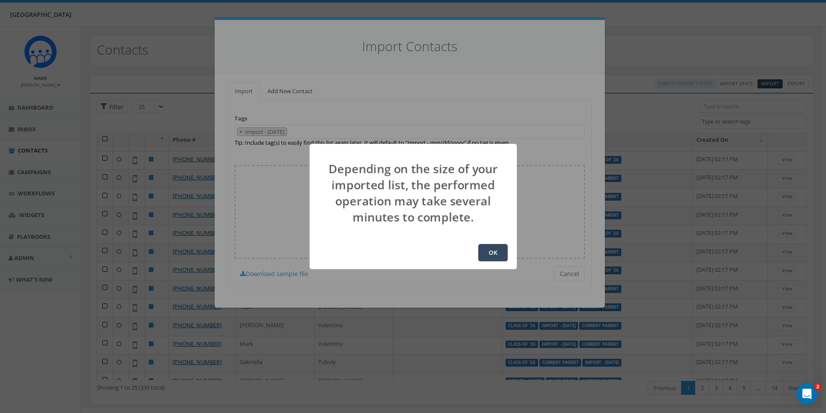
click at [500, 252] on button "OK" at bounding box center [492, 252] width 29 height 17
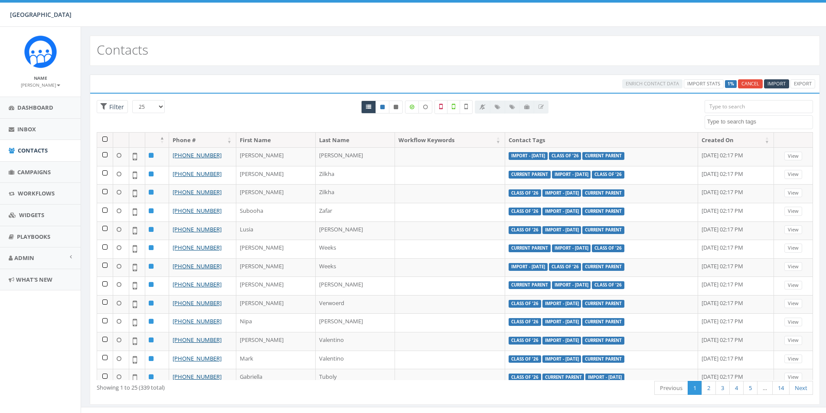
select select
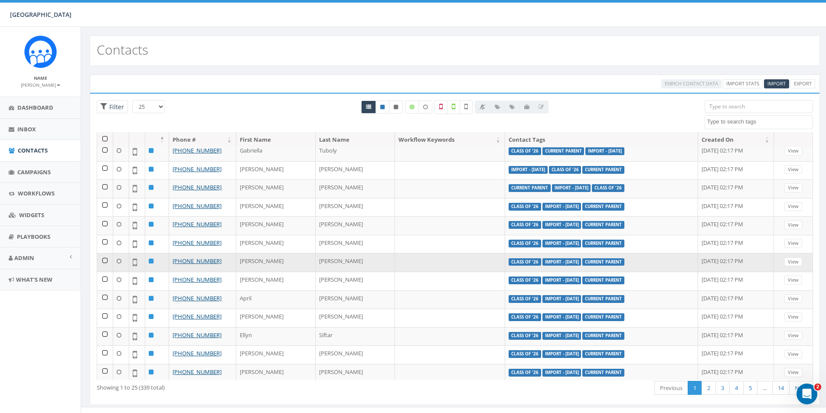
scroll to position [232, 0]
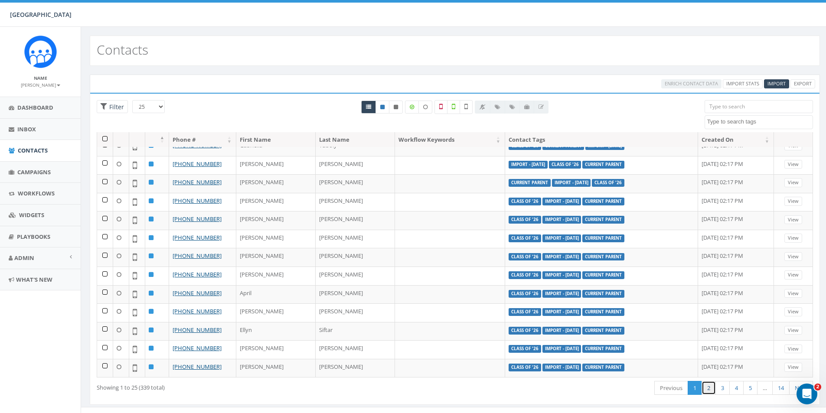
click at [712, 388] on link "2" at bounding box center [709, 388] width 14 height 14
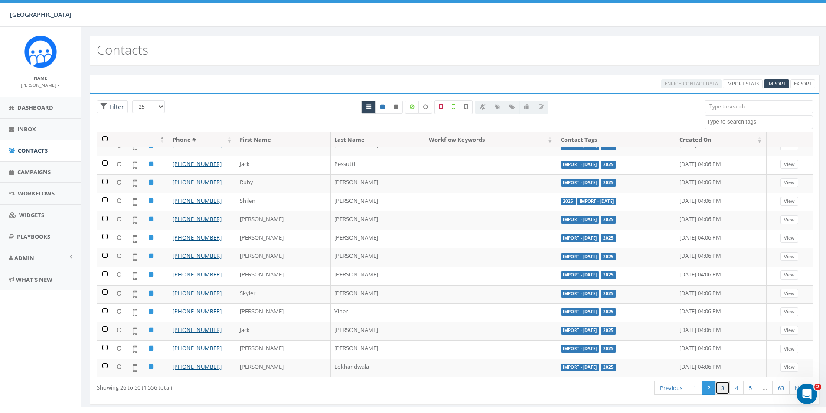
click at [721, 393] on link "3" at bounding box center [723, 388] width 14 height 14
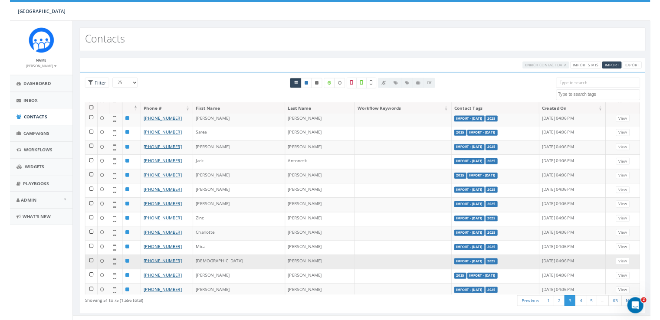
scroll to position [0, 0]
